Goal: Navigation & Orientation: Find specific page/section

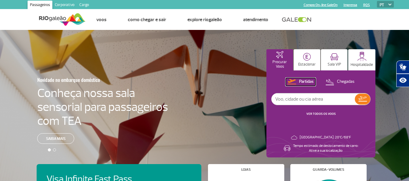
click at [312, 84] on p "Partidas" at bounding box center [306, 82] width 15 height 6
click at [289, 63] on p "Procurar Voos" at bounding box center [279, 64] width 21 height 9
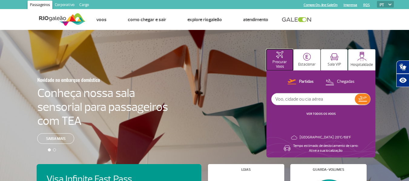
click at [289, 63] on p "Procurar Voos" at bounding box center [279, 64] width 21 height 9
click at [318, 4] on link "Compra On-line GaleOn" at bounding box center [321, 5] width 34 height 4
